Goal: Information Seeking & Learning: Check status

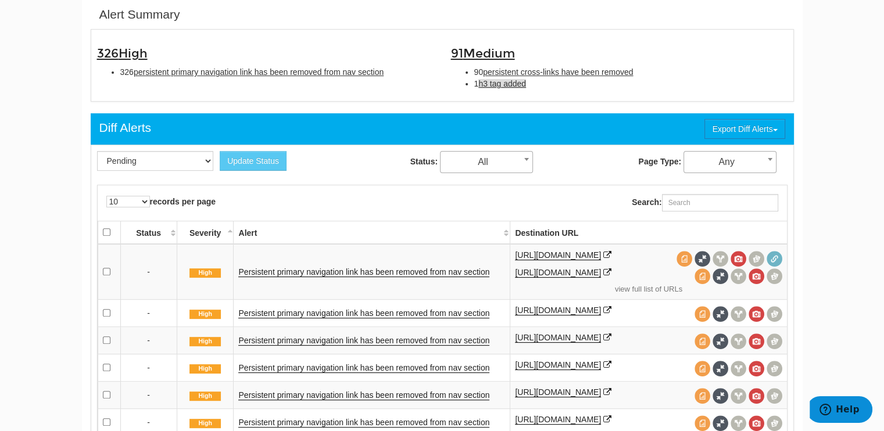
click at [503, 84] on span "h3 tag added" at bounding box center [502, 83] width 48 height 9
type input "h3 tag added"
click at [509, 81] on span "h3 tag added" at bounding box center [502, 83] width 48 height 9
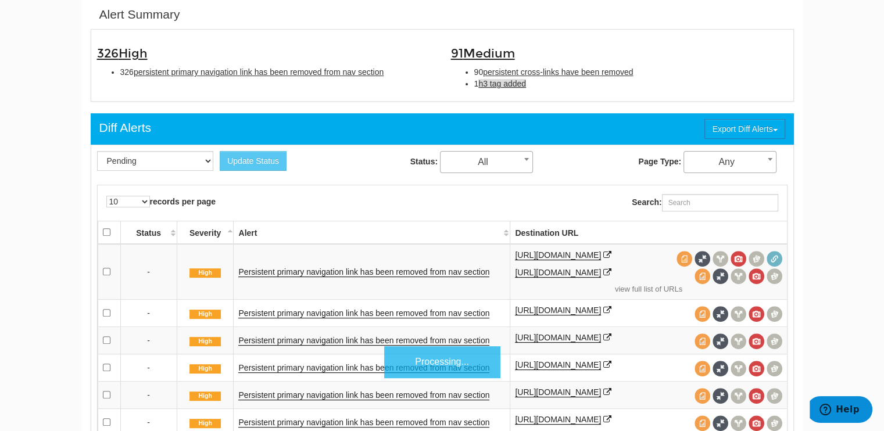
click at [509, 81] on span "h3 tag added" at bounding box center [502, 83] width 48 height 9
type input "h3 tag added"
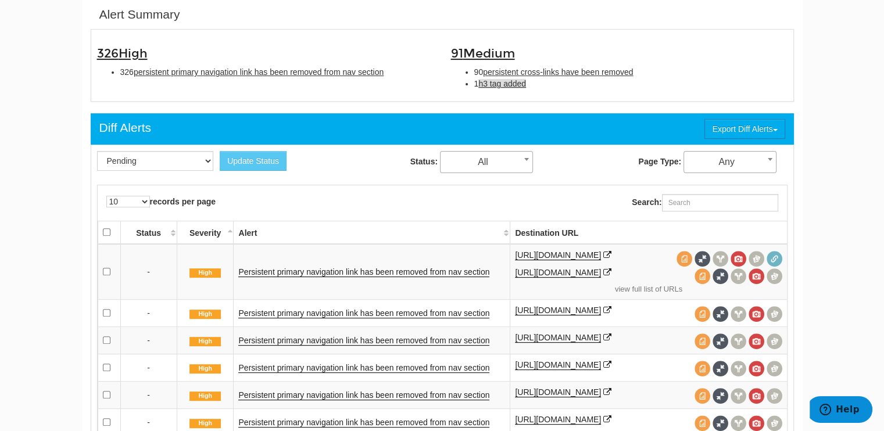
click at [503, 87] on span "h3 tag added" at bounding box center [502, 83] width 48 height 9
click at [512, 83] on span "h3 tag added" at bounding box center [502, 83] width 48 height 9
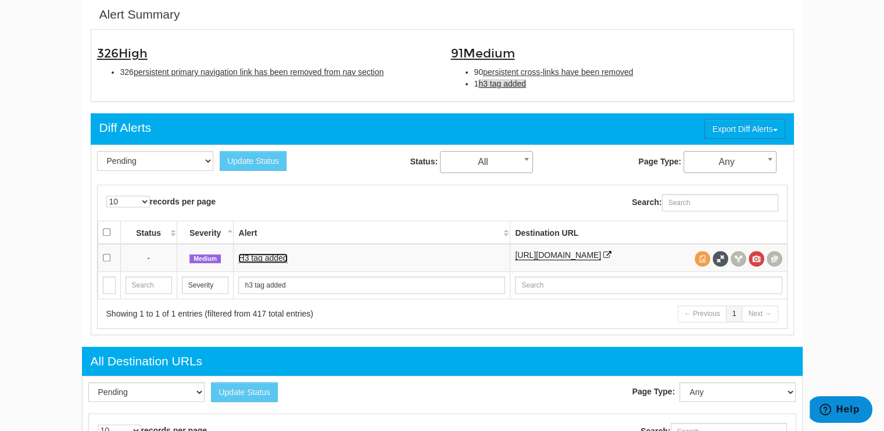
click at [258, 256] on link "H3 tag added" at bounding box center [262, 258] width 49 height 10
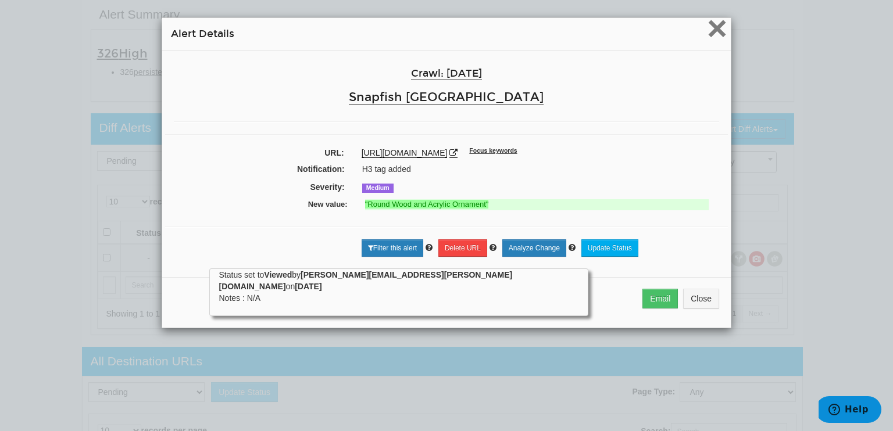
click at [710, 26] on span "×" at bounding box center [717, 28] width 20 height 39
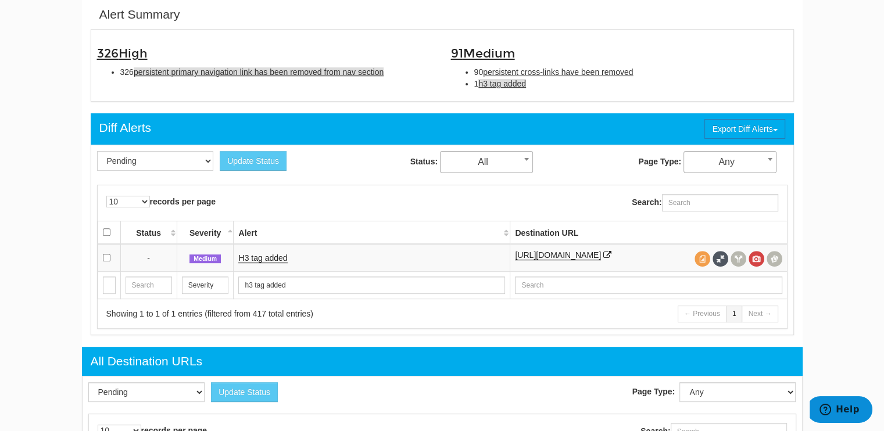
click at [232, 73] on span "persistent primary navigation link has been removed from nav section" at bounding box center [259, 71] width 250 height 9
type input "persistent primary navigation link has been removed from nav section"
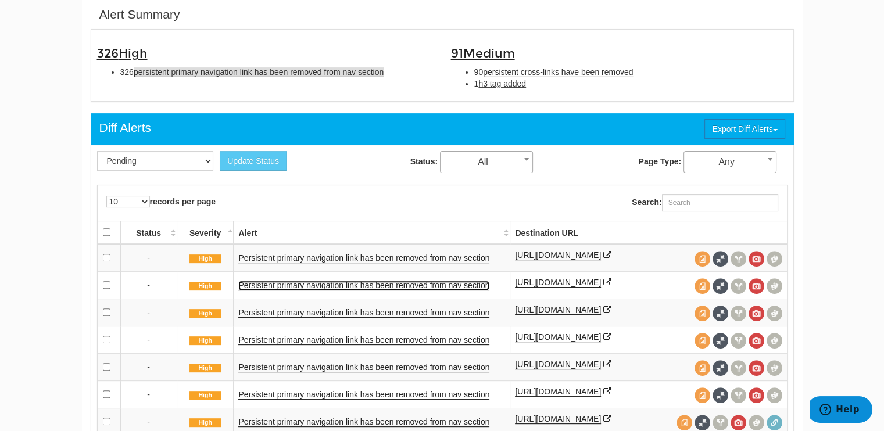
click at [342, 290] on link "Persistent primary navigation link has been removed from nav section" at bounding box center [363, 286] width 251 height 10
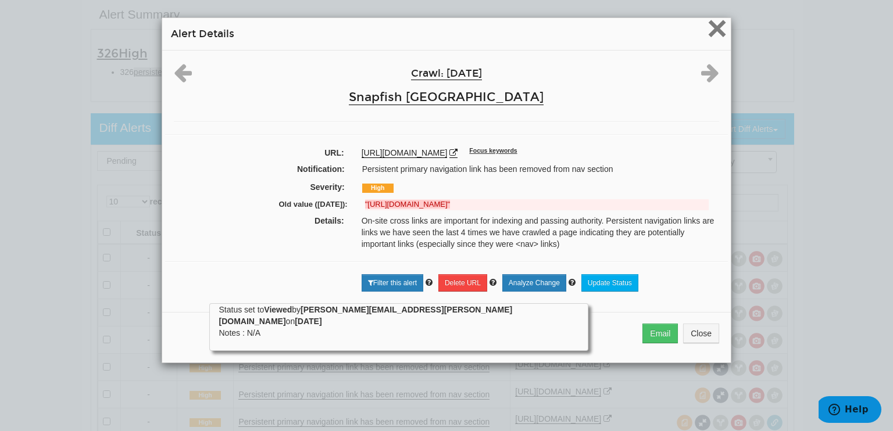
click at [716, 25] on span "×" at bounding box center [717, 28] width 20 height 39
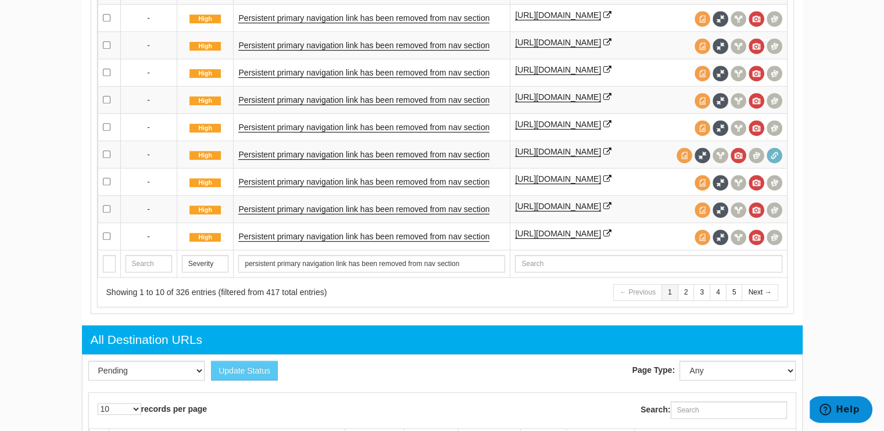
scroll to position [667, 0]
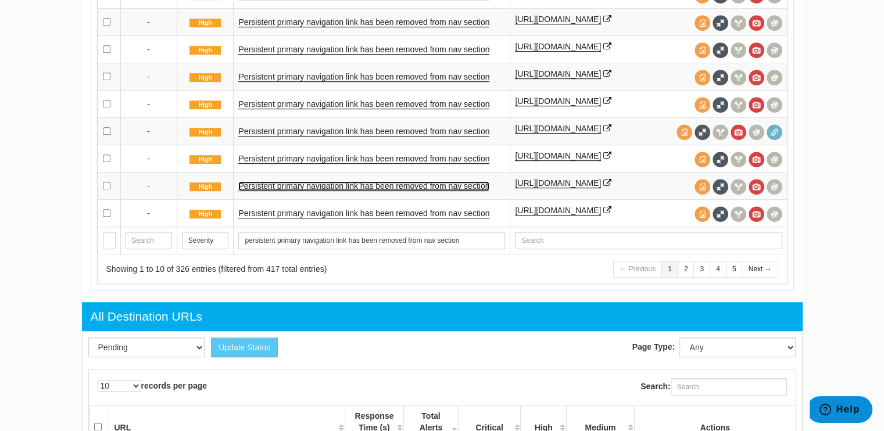
click at [372, 191] on link "Persistent primary navigation link has been removed from nav section" at bounding box center [363, 186] width 251 height 10
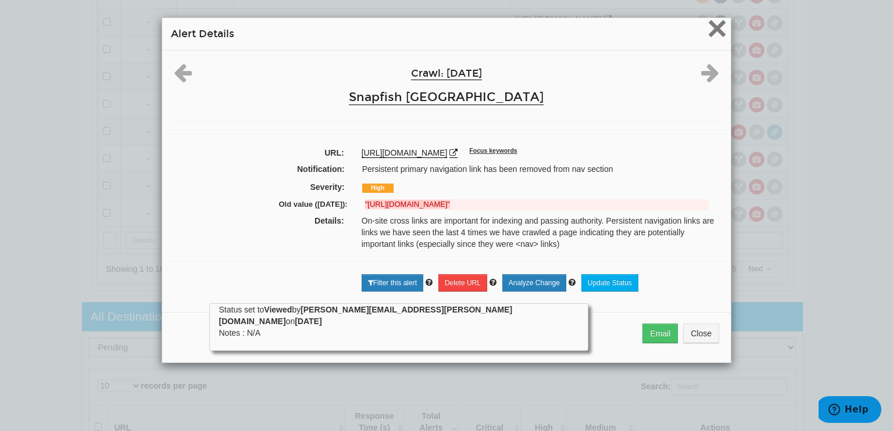
click at [712, 29] on span "×" at bounding box center [717, 28] width 20 height 39
